Goal: Navigation & Orientation: Find specific page/section

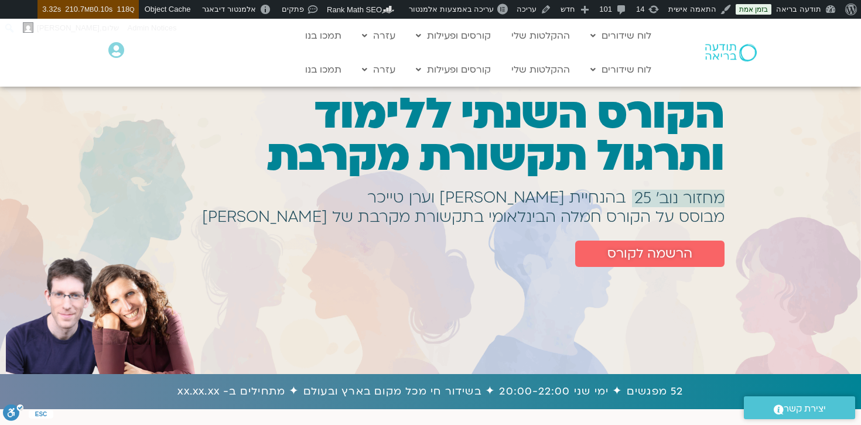
click at [734, 53] on img at bounding box center [731, 53] width 52 height 18
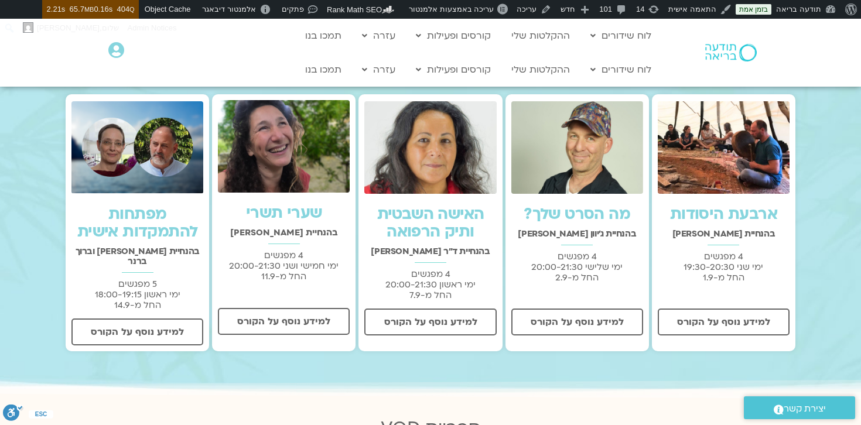
scroll to position [325, 0]
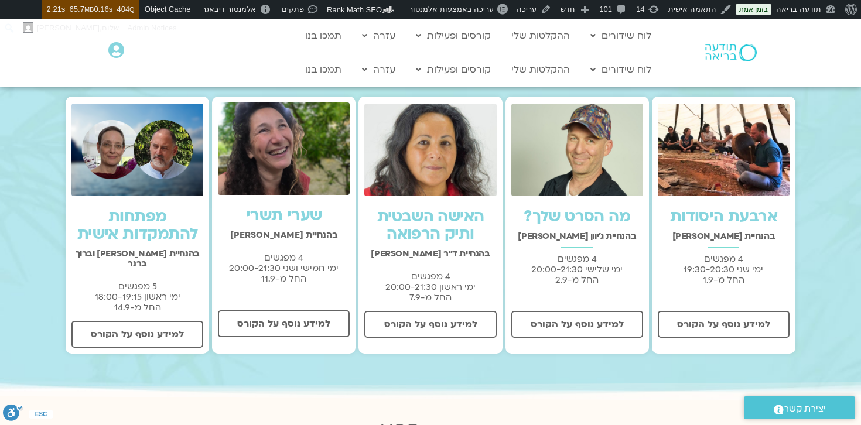
click at [296, 161] on img at bounding box center [284, 149] width 132 height 93
